Goal: Browse casually: Explore the website without a specific task or goal

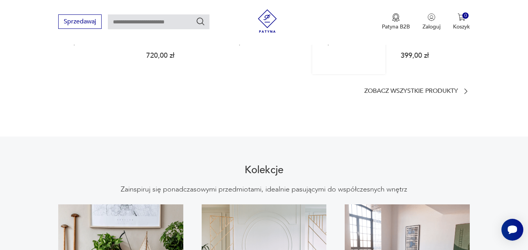
scroll to position [586, 0]
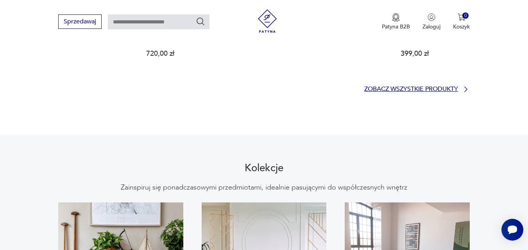
click at [421, 87] on p "Zobacz wszystkie produkty" at bounding box center [411, 89] width 94 height 5
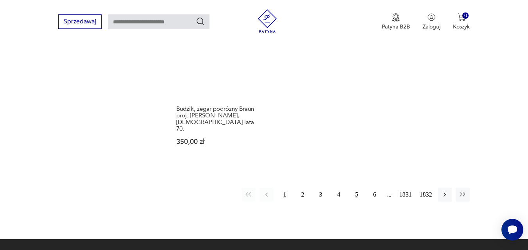
scroll to position [1129, 0]
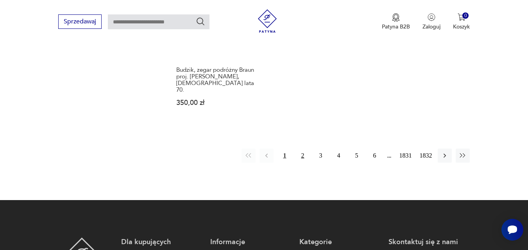
click at [304, 149] on button "2" at bounding box center [302, 156] width 14 height 14
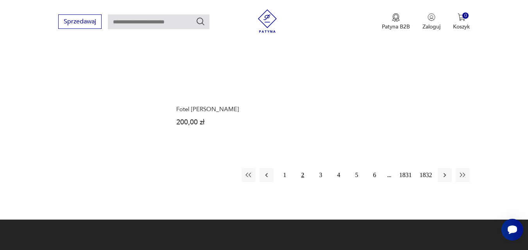
scroll to position [1078, 0]
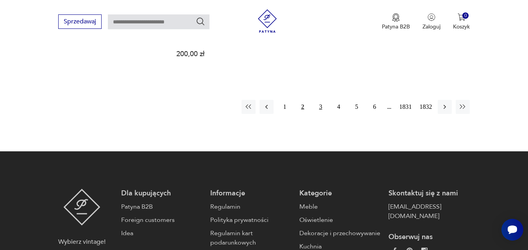
click at [320, 109] on button "3" at bounding box center [320, 107] width 14 height 14
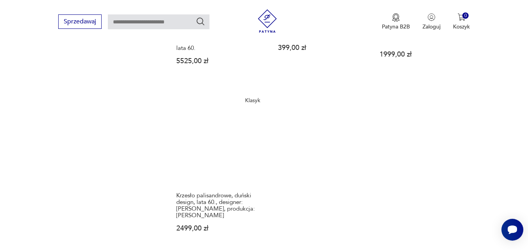
scroll to position [1078, 0]
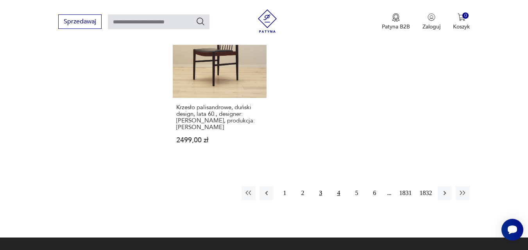
click at [337, 186] on button "4" at bounding box center [338, 193] width 14 height 14
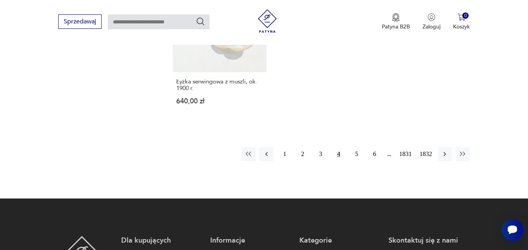
scroll to position [1078, 0]
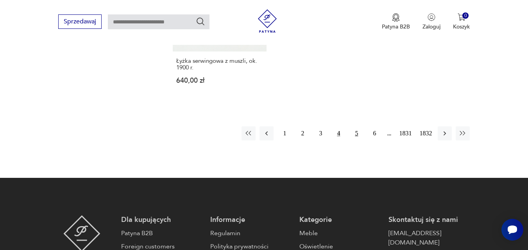
click at [357, 127] on button "5" at bounding box center [356, 134] width 14 height 14
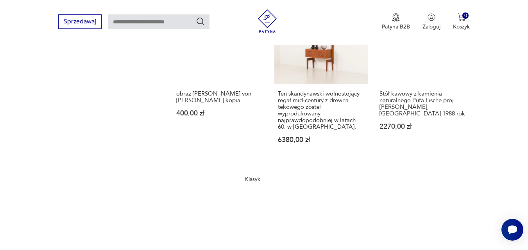
scroll to position [726, 0]
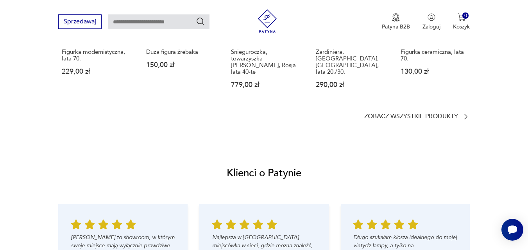
scroll to position [703, 0]
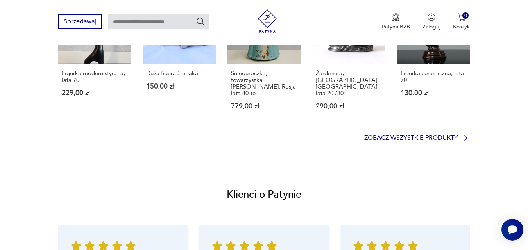
click at [388, 136] on p "Zobacz wszystkie produkty" at bounding box center [411, 138] width 94 height 5
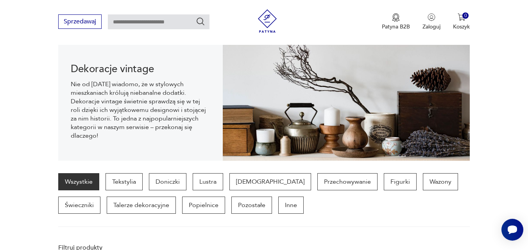
scroll to position [78, 0]
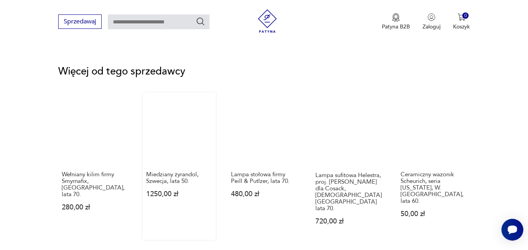
scroll to position [1055, 0]
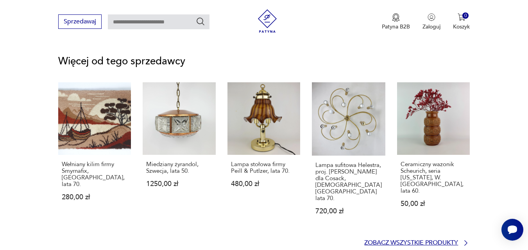
click at [404, 241] on p "Zobacz wszystkie produkty" at bounding box center [411, 243] width 94 height 5
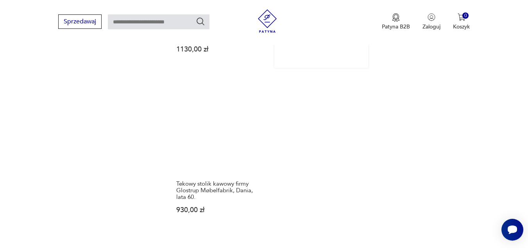
scroll to position [1137, 0]
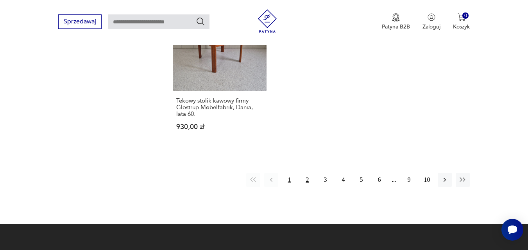
click at [306, 173] on button "2" at bounding box center [307, 180] width 14 height 14
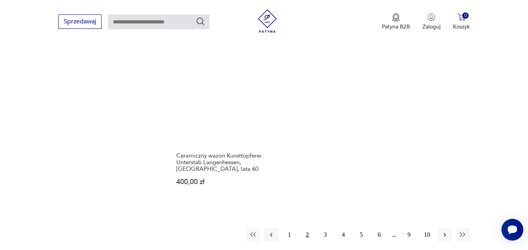
scroll to position [1059, 0]
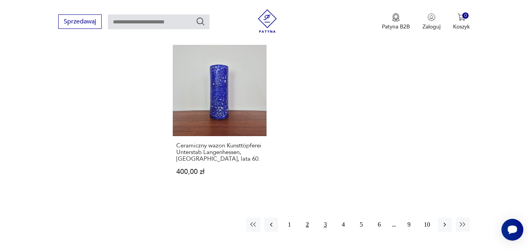
click at [324, 218] on button "3" at bounding box center [325, 225] width 14 height 14
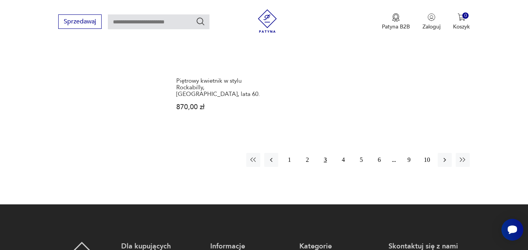
scroll to position [1059, 0]
